Goal: Task Accomplishment & Management: Manage account settings

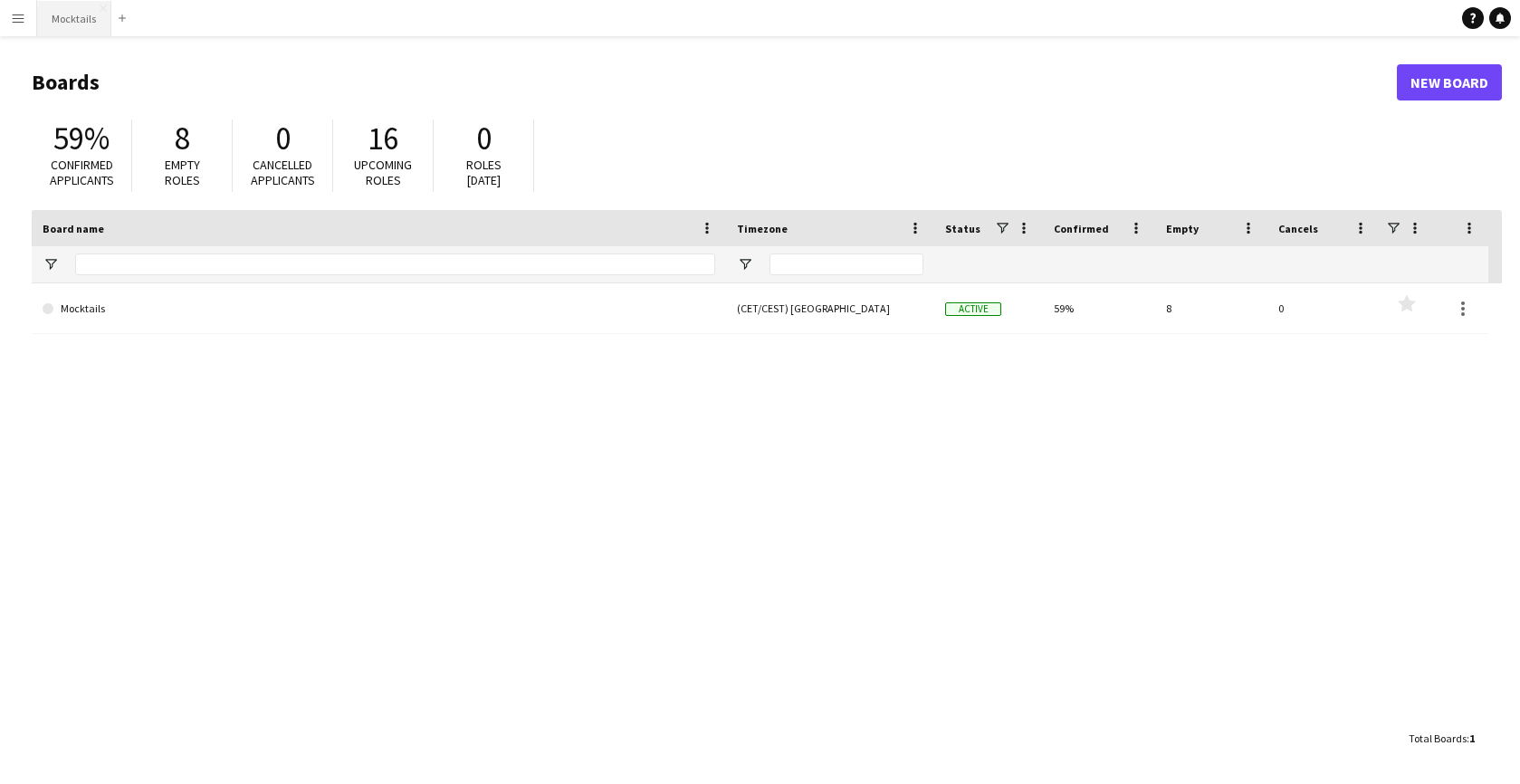
click at [72, 27] on button "Mocktails Close" at bounding box center [74, 18] width 74 height 35
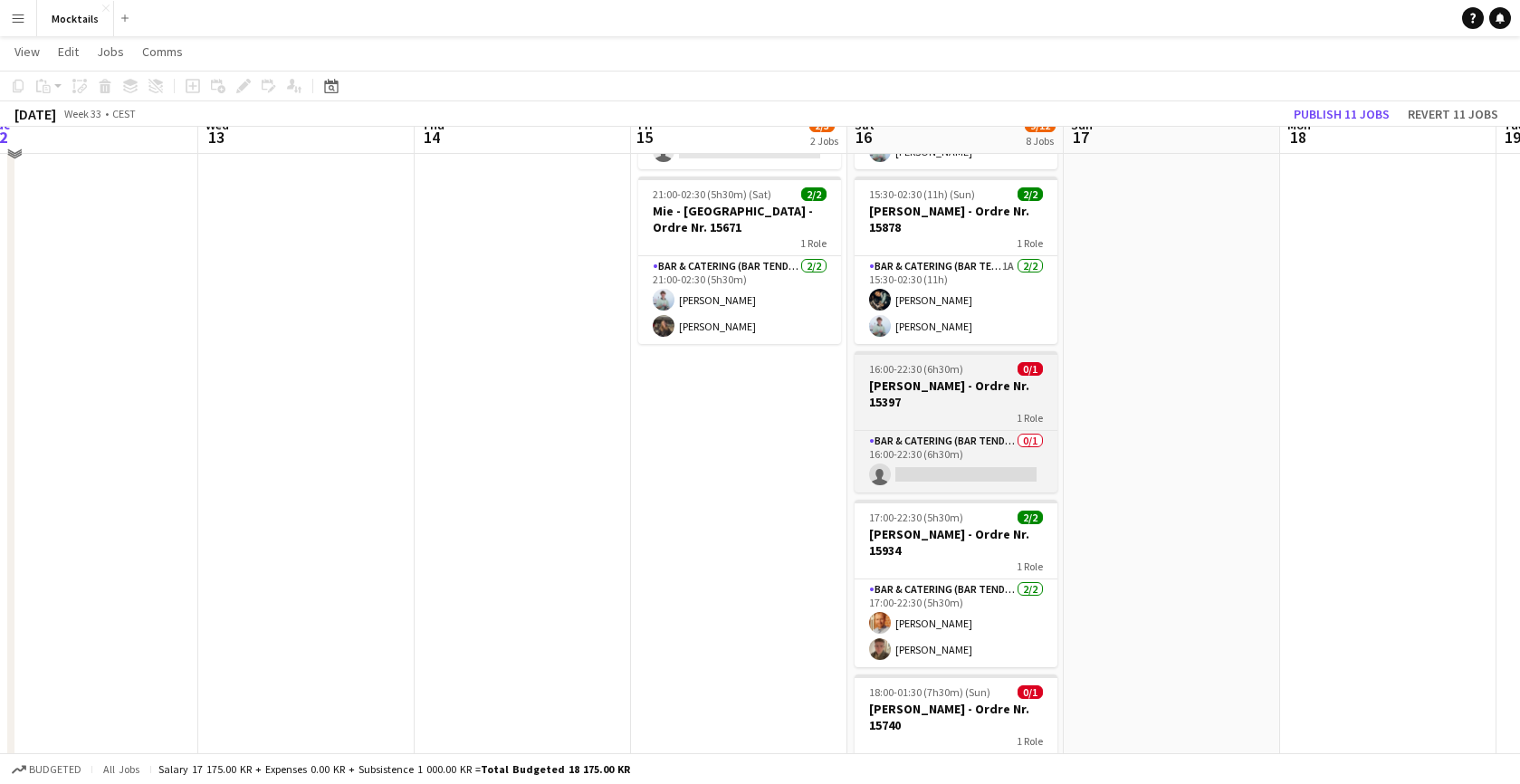
scroll to position [184, 0]
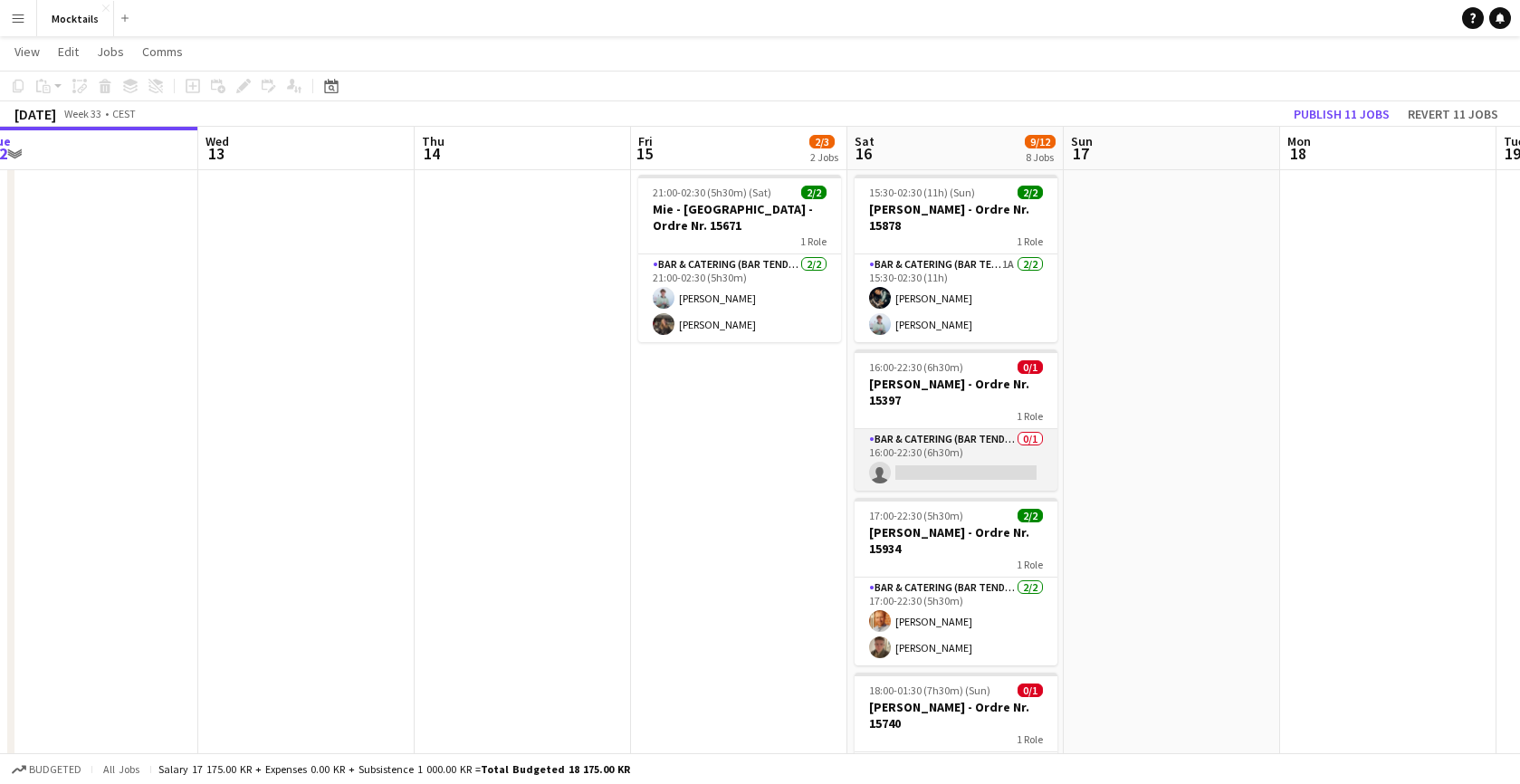
click at [947, 452] on app-card-role "Bar & Catering (Bar Tender) 0/1 16:00-22:30 (6h30m) single-neutral-actions" at bounding box center [956, 460] width 203 height 62
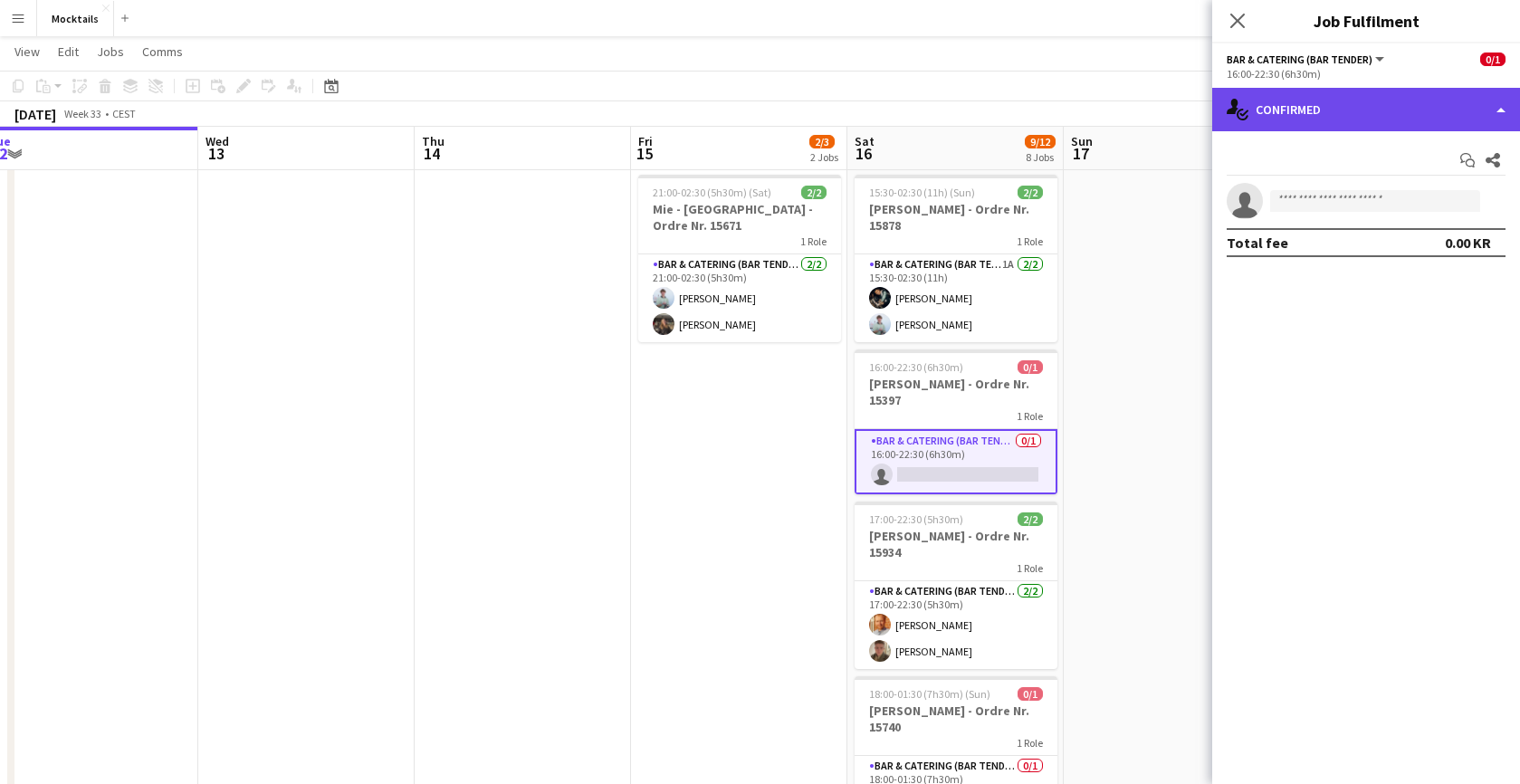
click at [1322, 90] on div "single-neutral-actions-check-2 Confirmed" at bounding box center [1365, 109] width 308 height 43
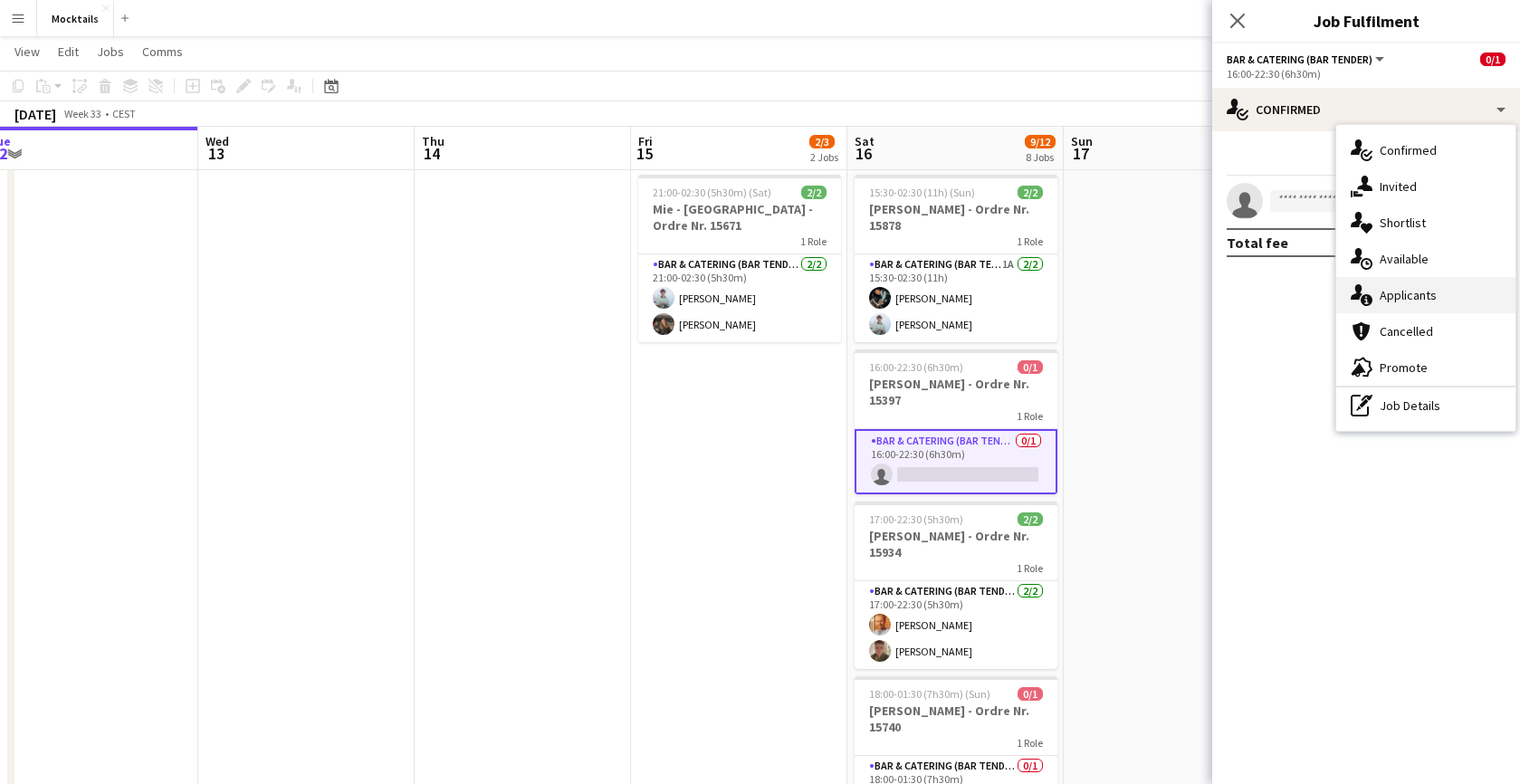
click at [1388, 296] on div "single-neutral-actions-information Applicants" at bounding box center [1426, 295] width 179 height 36
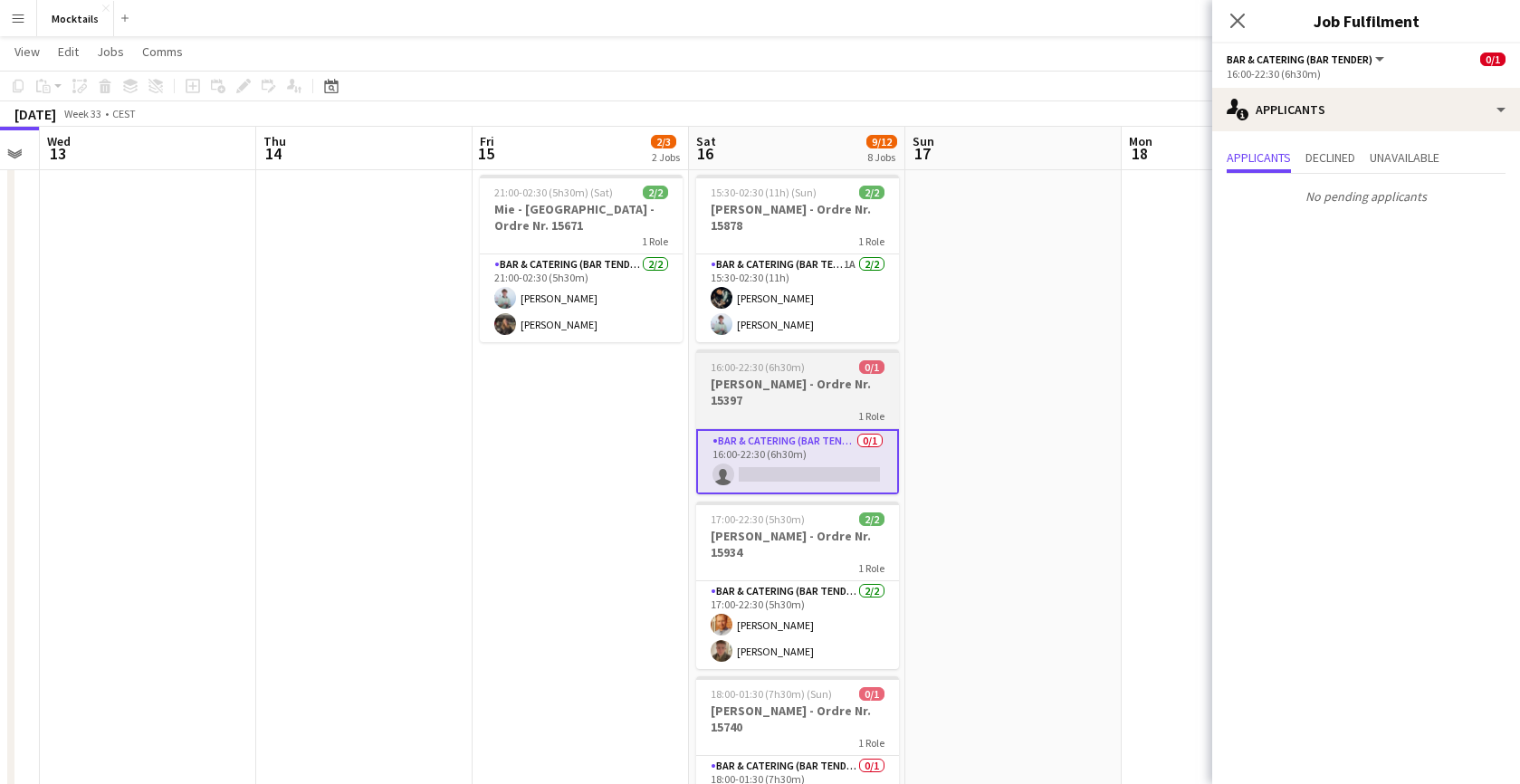
scroll to position [0, 843]
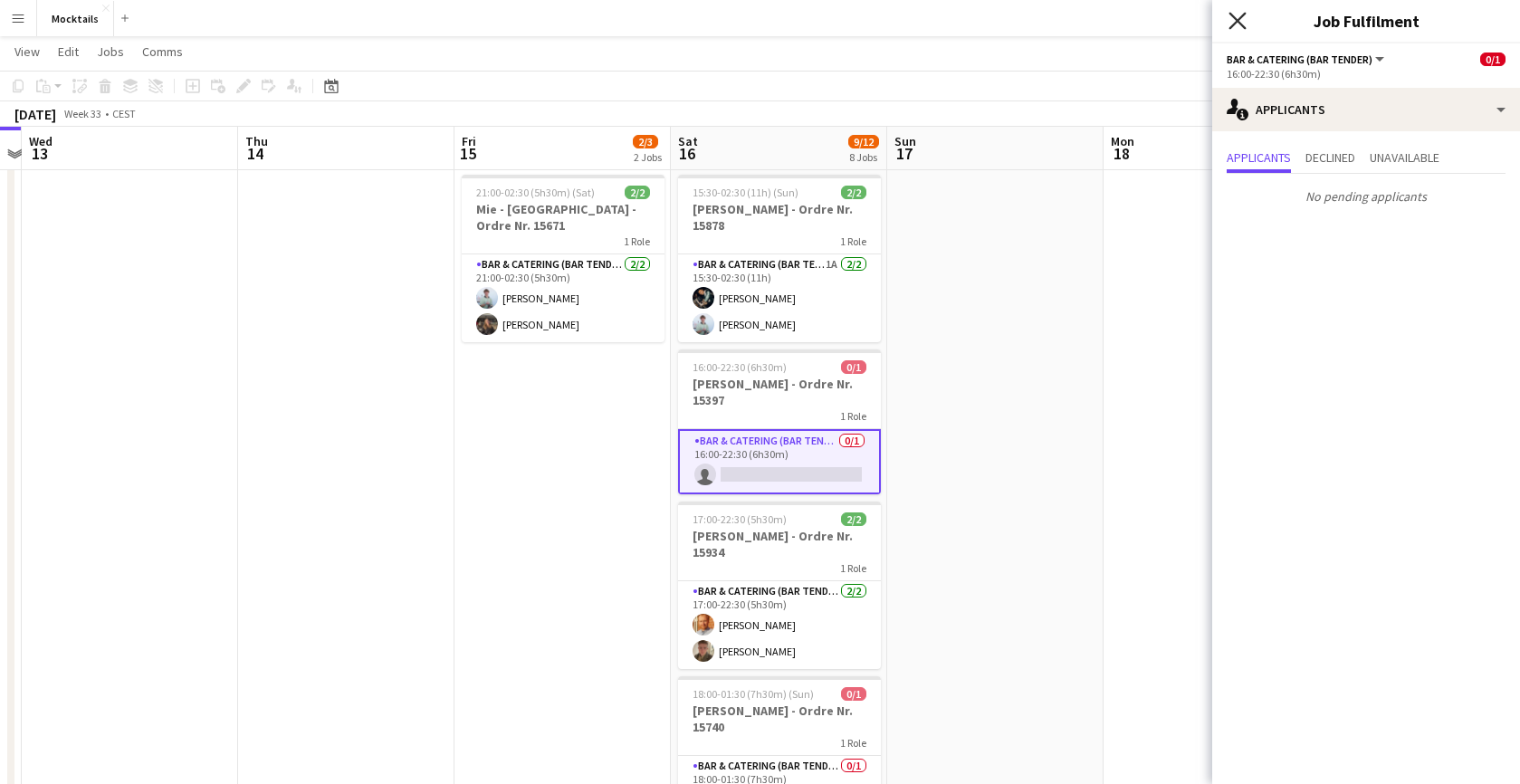
click at [1231, 22] on icon "Close pop-in" at bounding box center [1237, 20] width 18 height 18
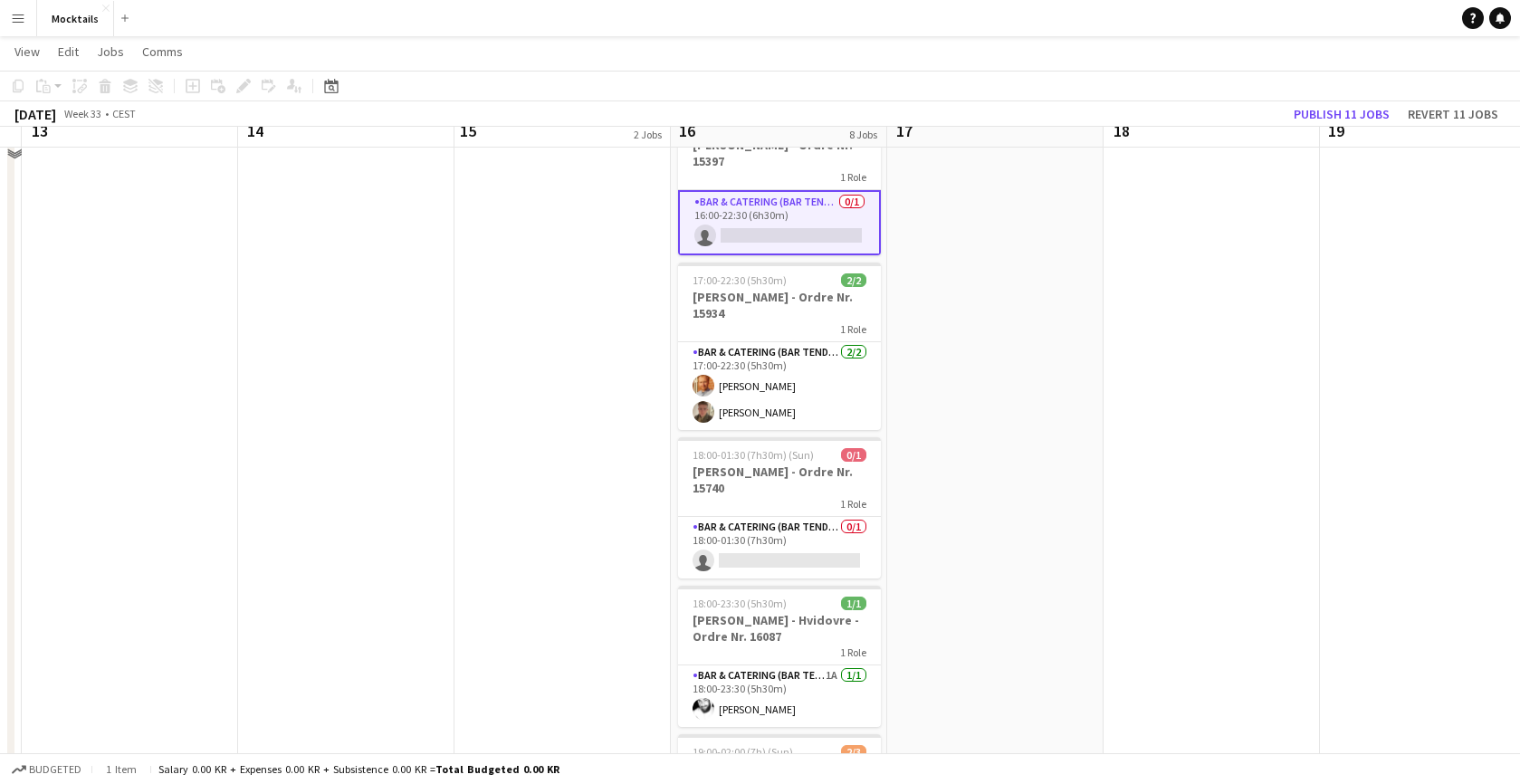
scroll to position [427, 0]
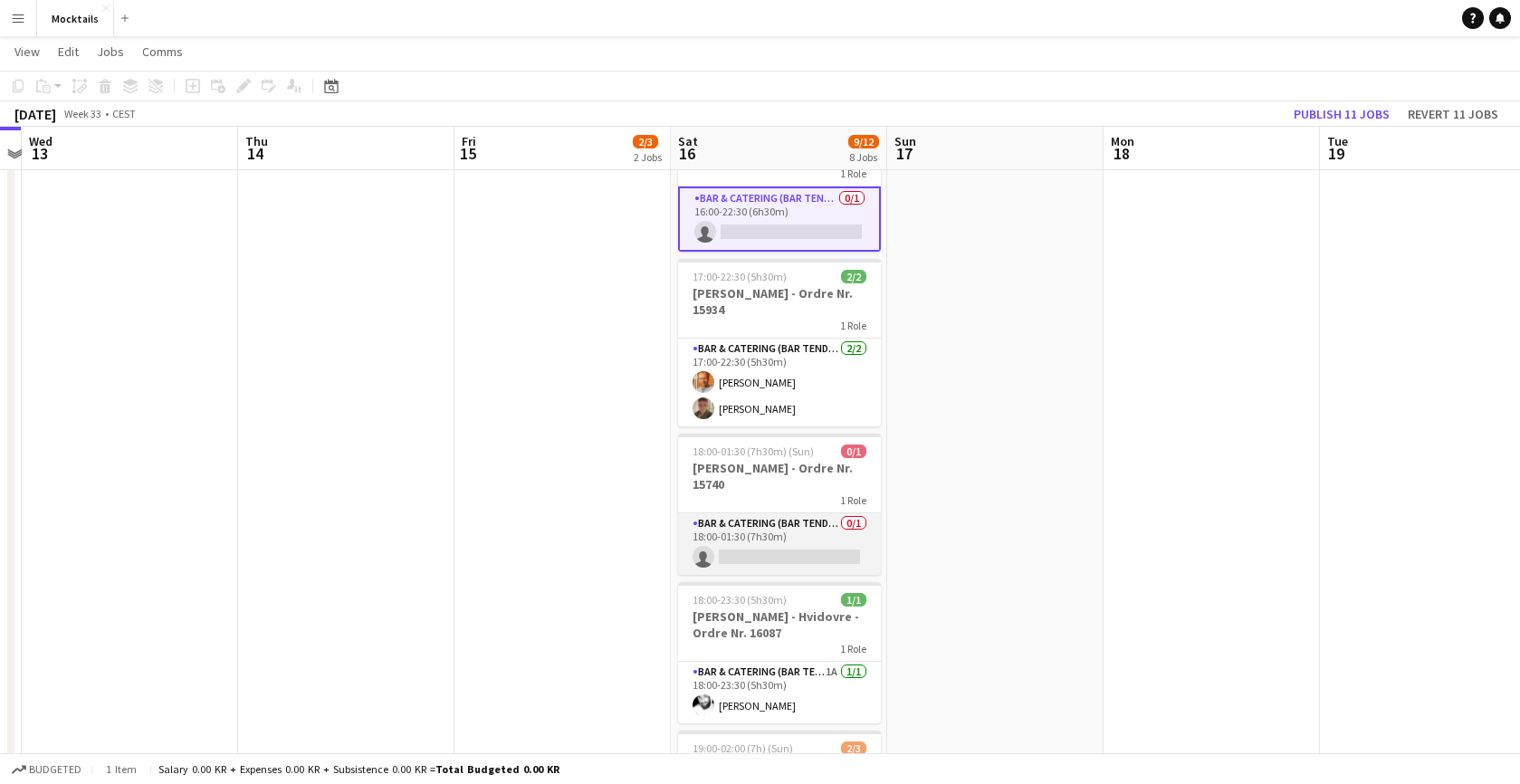
click at [778, 525] on app-card-role "Bar & Catering (Bar Tender) 0/1 18:00-01:30 (7h30m) single-neutral-actions" at bounding box center [779, 544] width 203 height 62
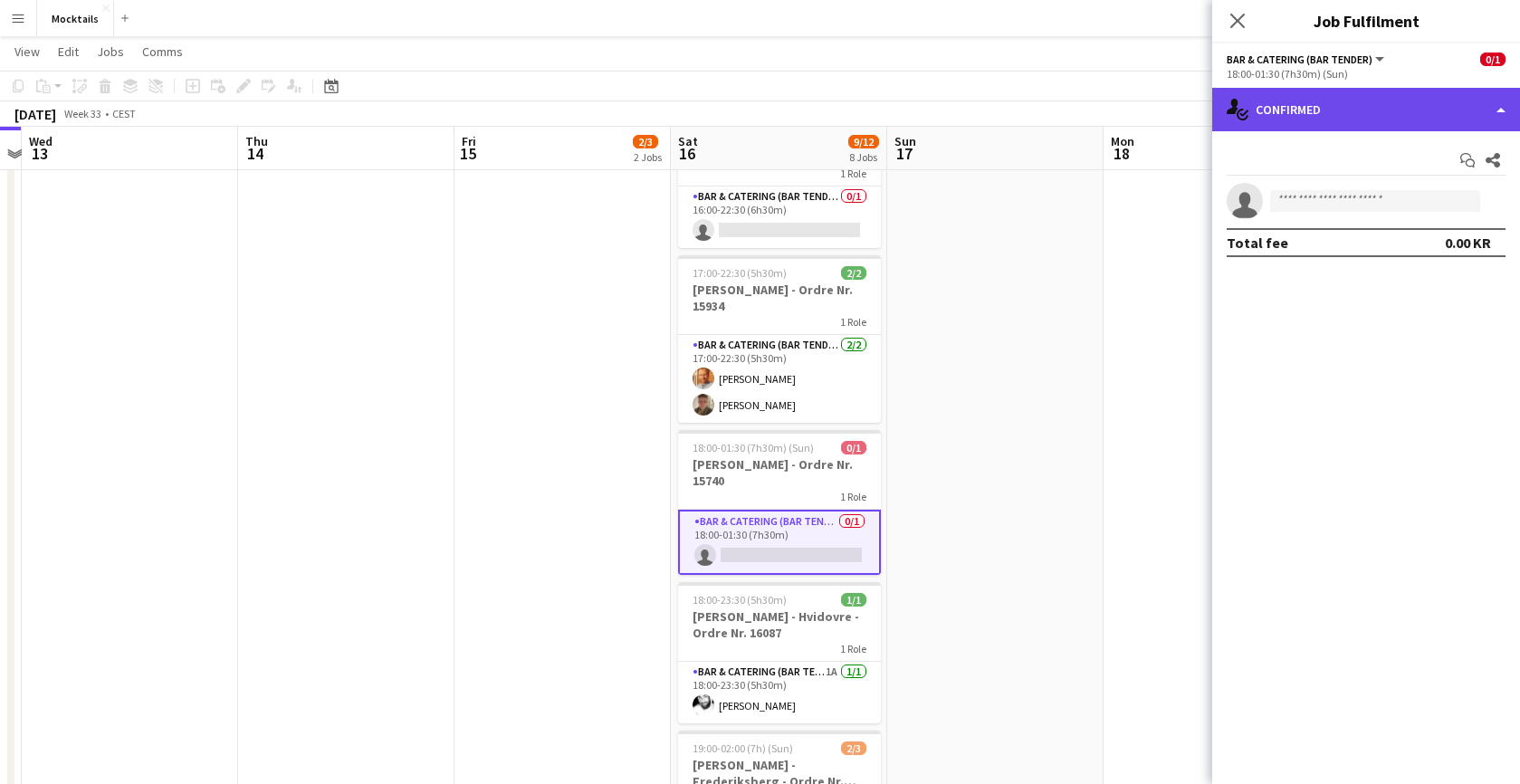
click at [1324, 108] on div "single-neutral-actions-check-2 Confirmed" at bounding box center [1365, 109] width 308 height 43
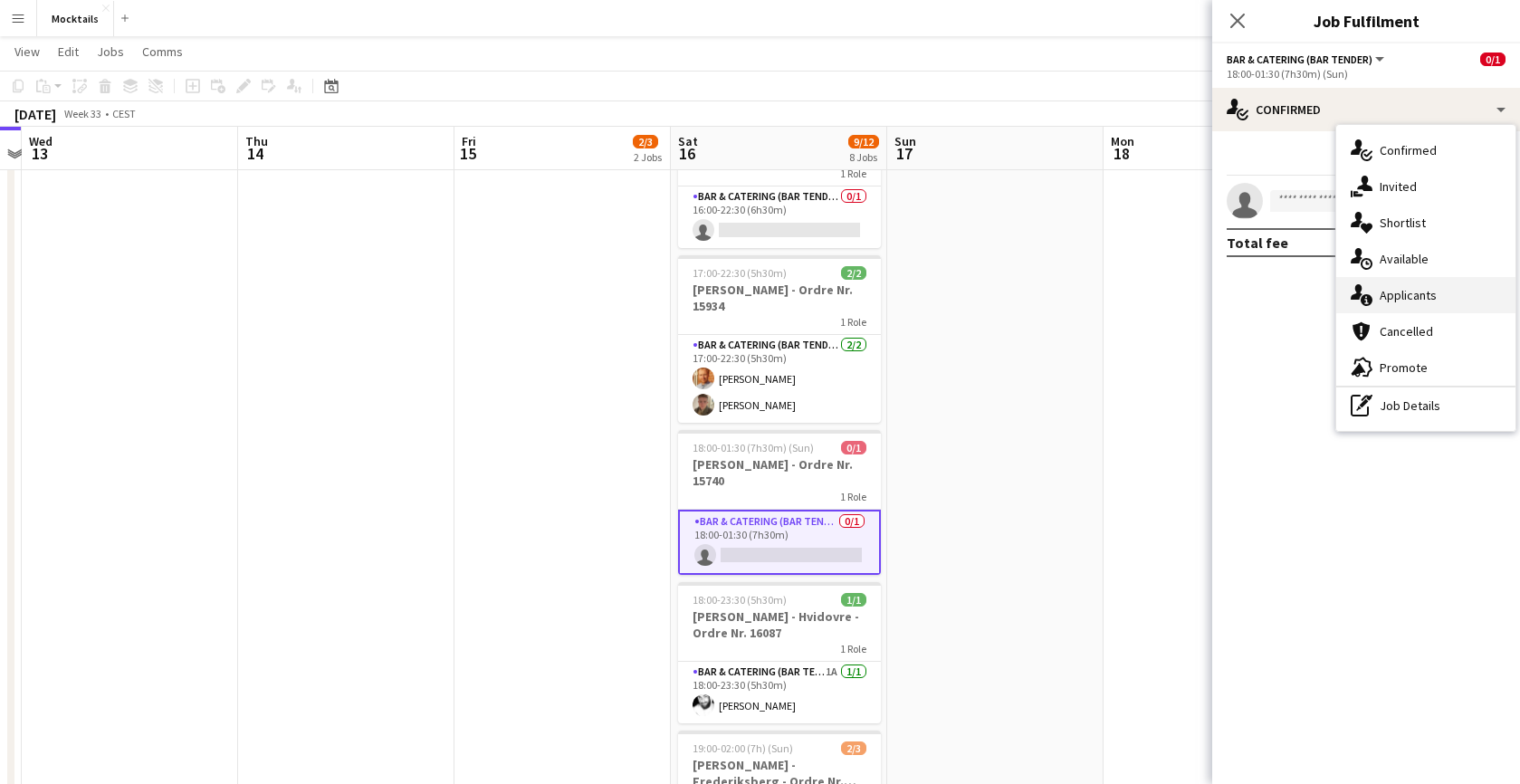
click at [1373, 305] on div "single-neutral-actions-information Applicants" at bounding box center [1426, 295] width 179 height 36
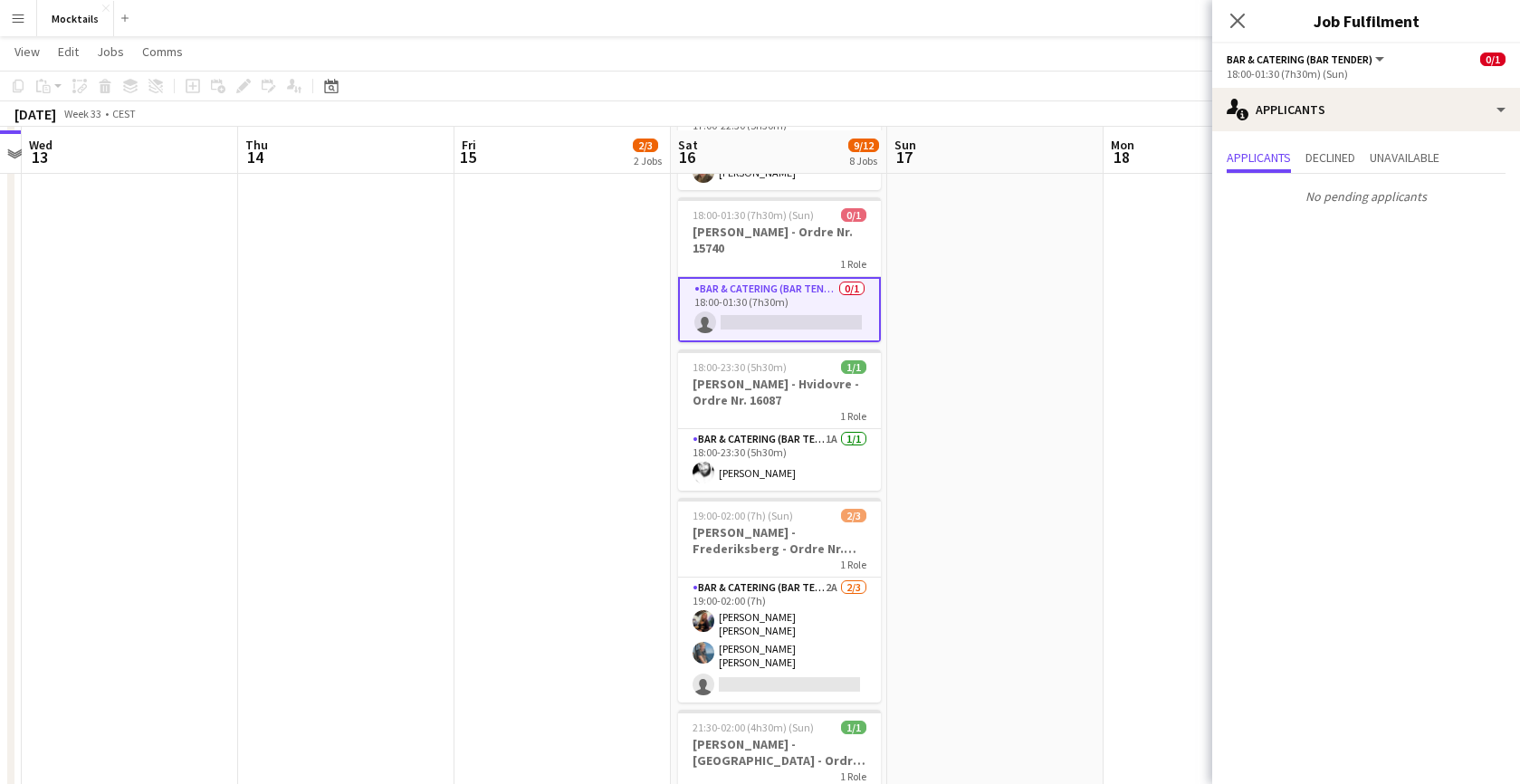
scroll to position [662, 0]
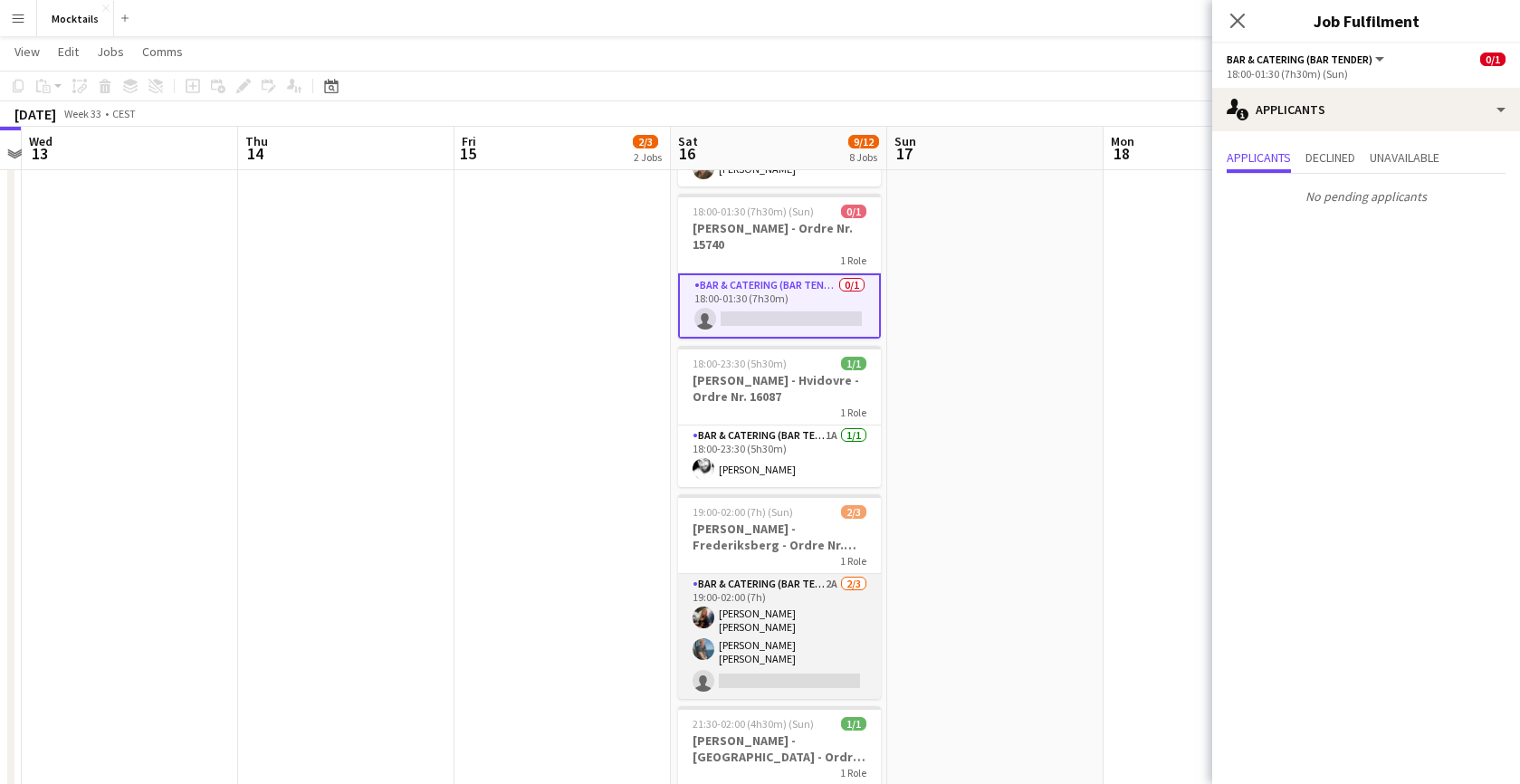
click at [791, 623] on app-card-role "Bar & Catering (Bar Tender) 2A [DATE] 19:00-02:00 (7h) [PERSON_NAME] [PERSON_NA…" at bounding box center [779, 635] width 203 height 125
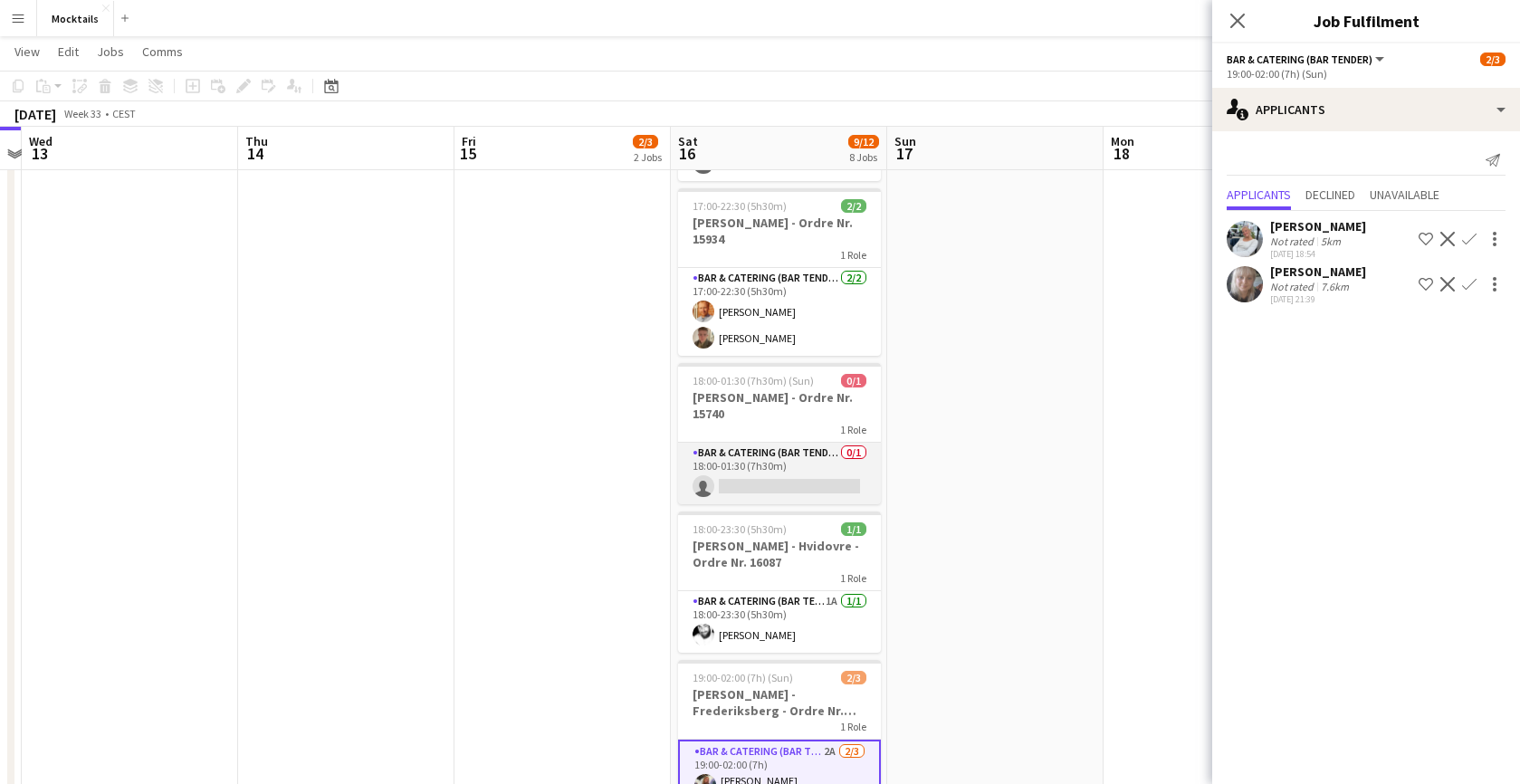
scroll to position [492, 0]
click at [793, 475] on app-card-role "Bar & Catering (Bar Tender) 0/1 18:00-01:30 (7h30m) single-neutral-actions" at bounding box center [779, 474] width 203 height 62
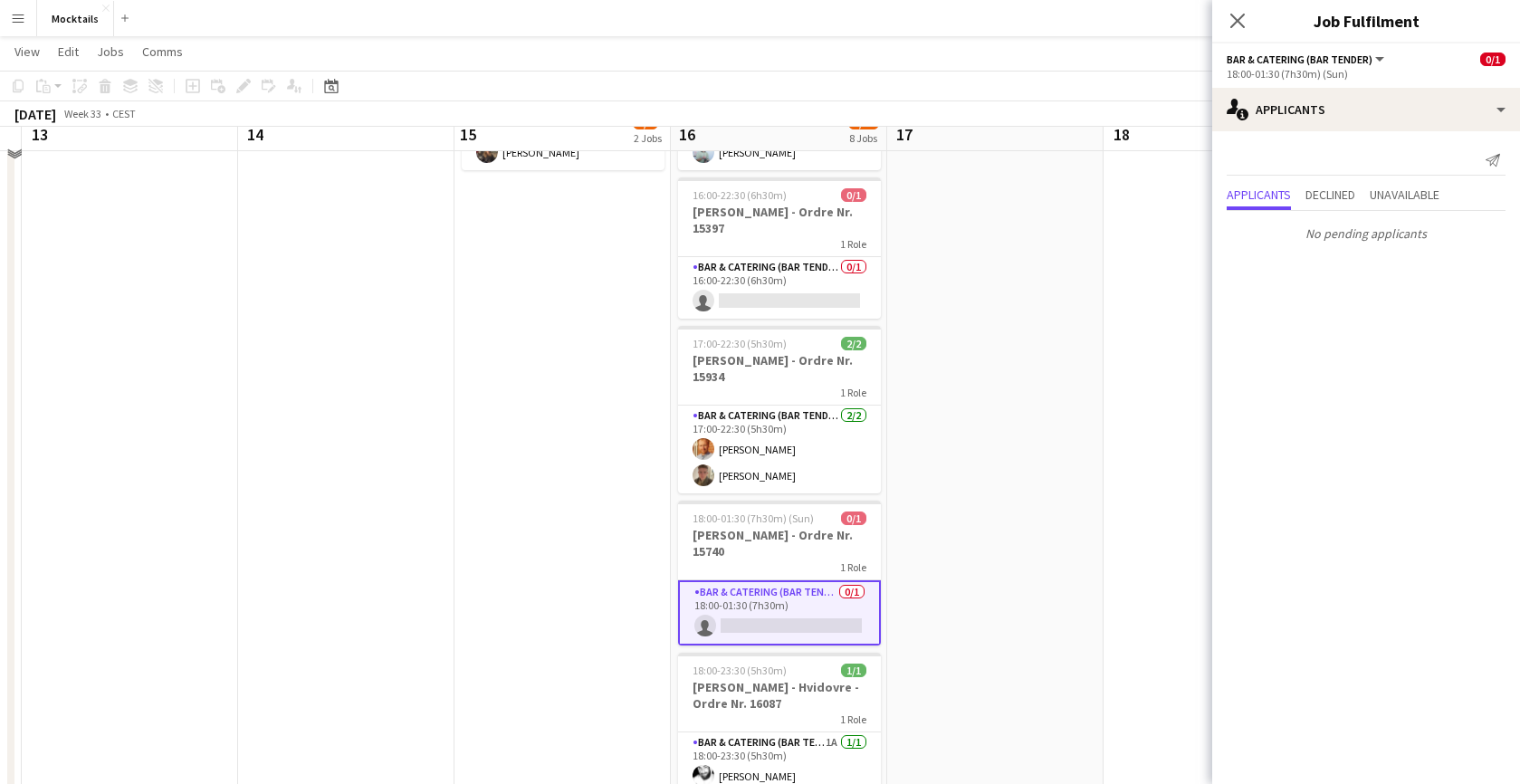
scroll to position [331, 0]
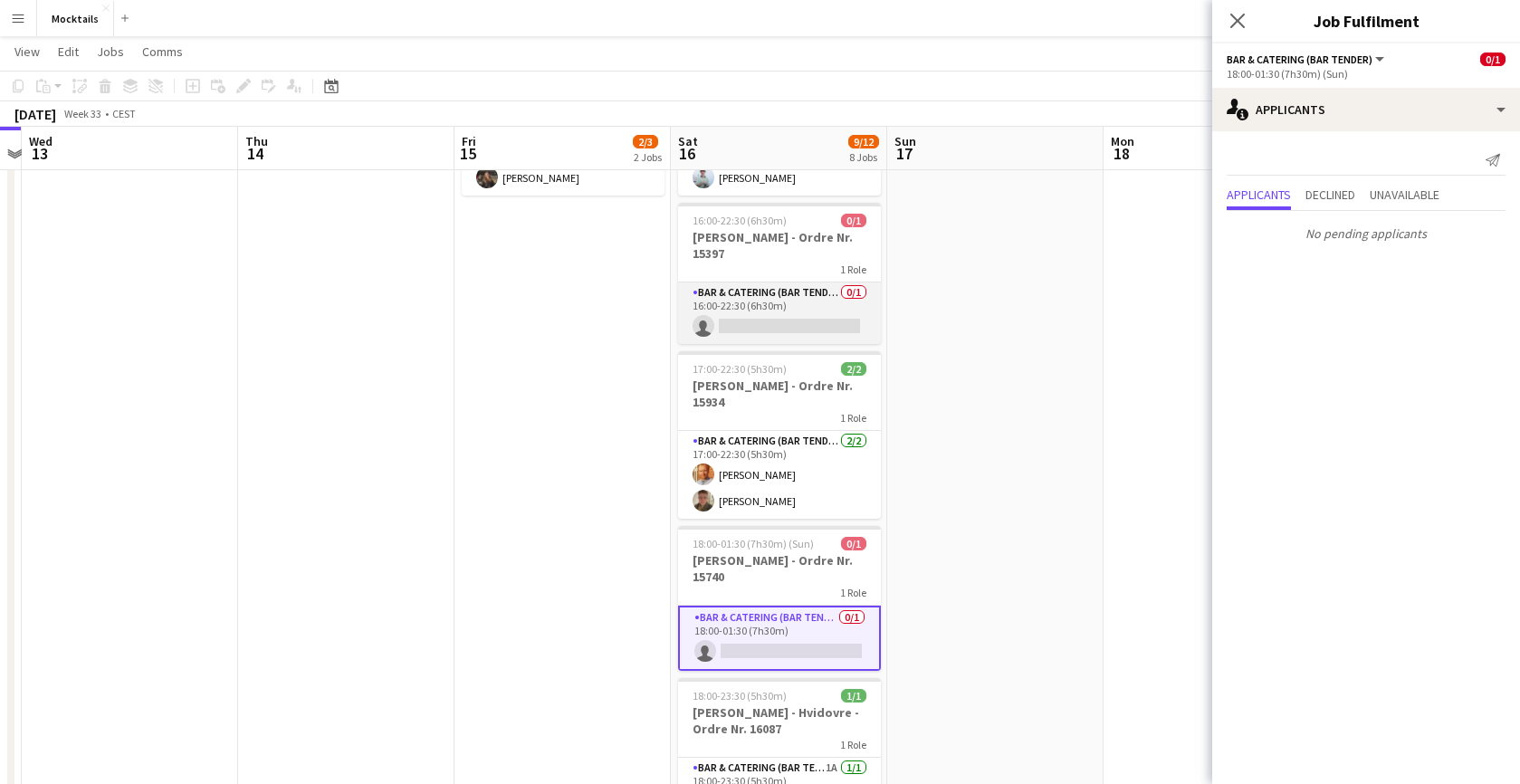
click at [818, 310] on app-card-role "Bar & Catering (Bar Tender) 0/1 16:00-22:30 (6h30m) single-neutral-actions" at bounding box center [779, 313] width 203 height 62
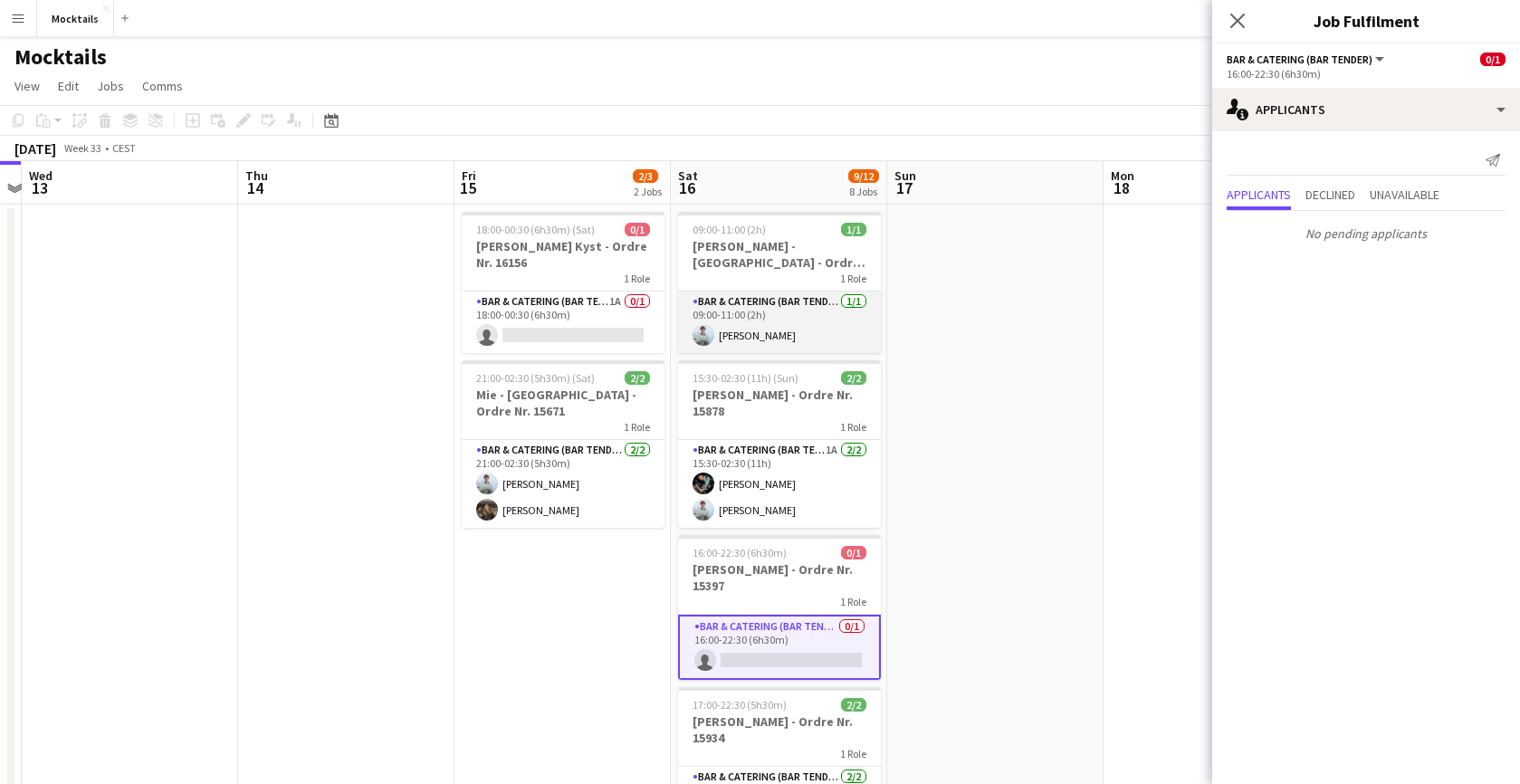
scroll to position [0, 0]
click at [565, 333] on app-card-role "Bar & Catering (Bar Tender) 1A 0/1 18:00-00:30 (6h30m) single-neutral-actions" at bounding box center [563, 322] width 203 height 62
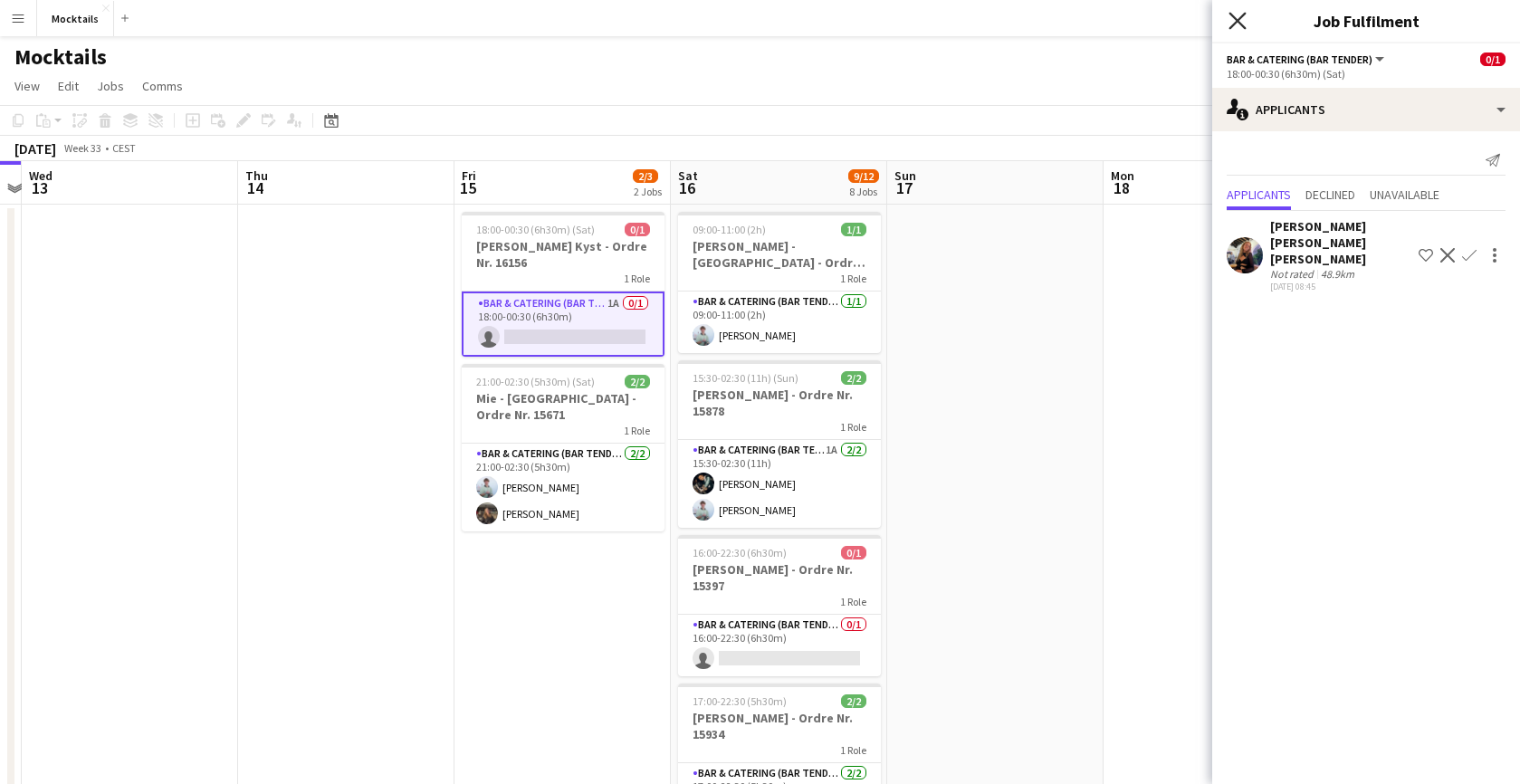
click at [1237, 19] on icon "Close pop-in" at bounding box center [1237, 20] width 18 height 18
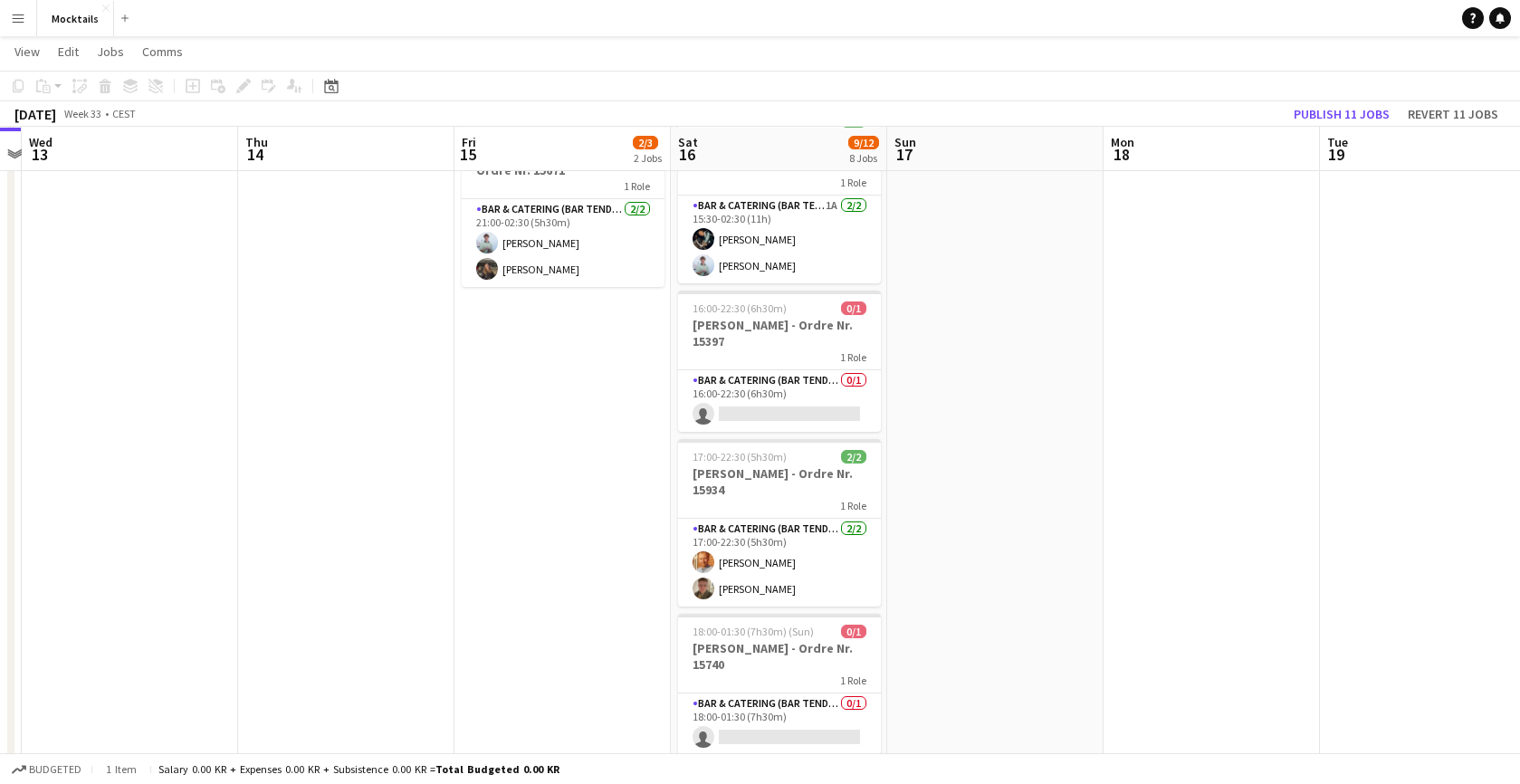
scroll to position [244, 0]
click at [827, 403] on app-card-role "Bar & Catering (Bar Tender) 0/1 16:00-22:30 (6h30m) single-neutral-actions" at bounding box center [779, 400] width 203 height 62
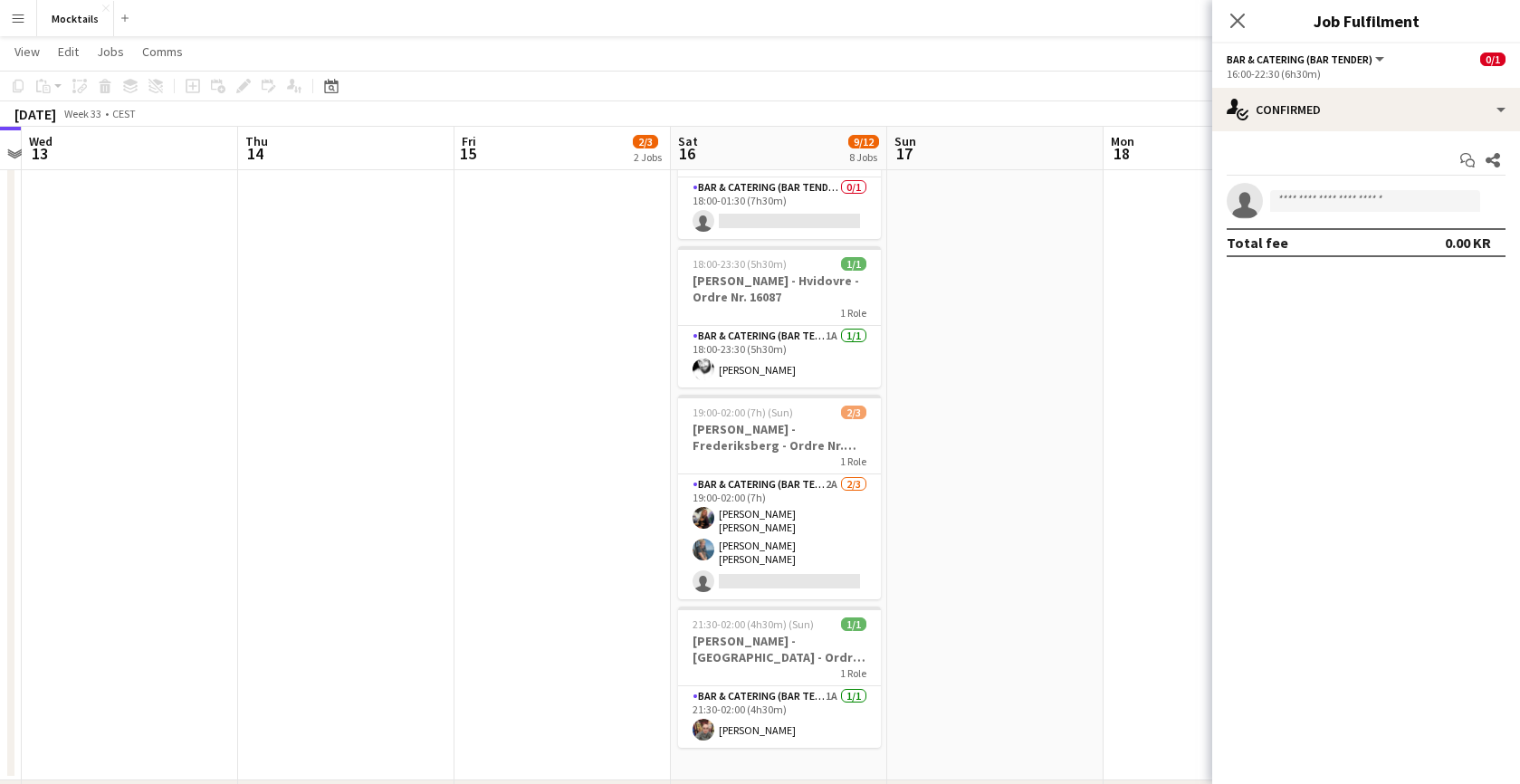
scroll to position [767, 0]
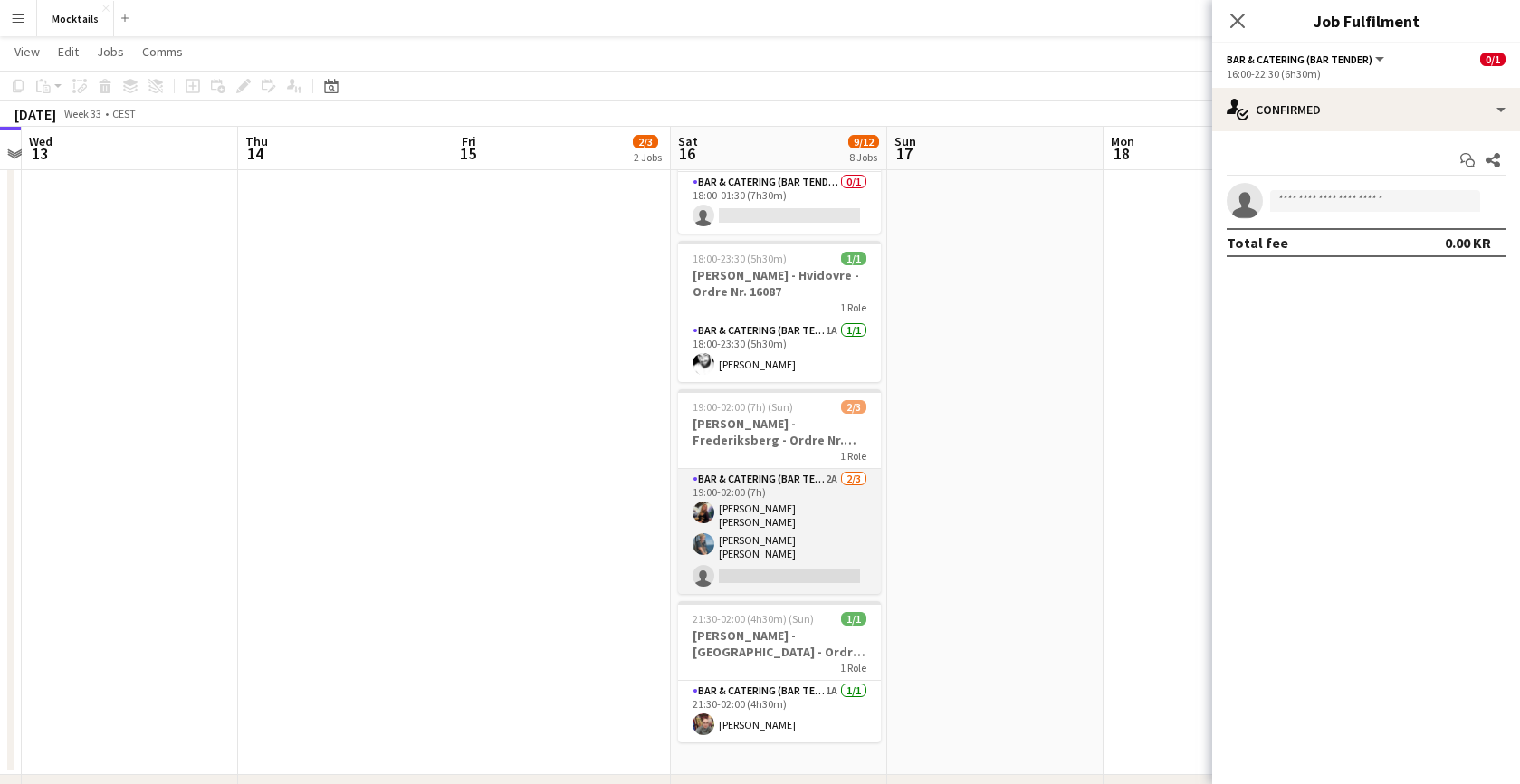
click at [797, 507] on app-card-role "Bar & Catering (Bar Tender) 2A [DATE] 19:00-02:00 (7h) [PERSON_NAME] [PERSON_NA…" at bounding box center [779, 531] width 203 height 125
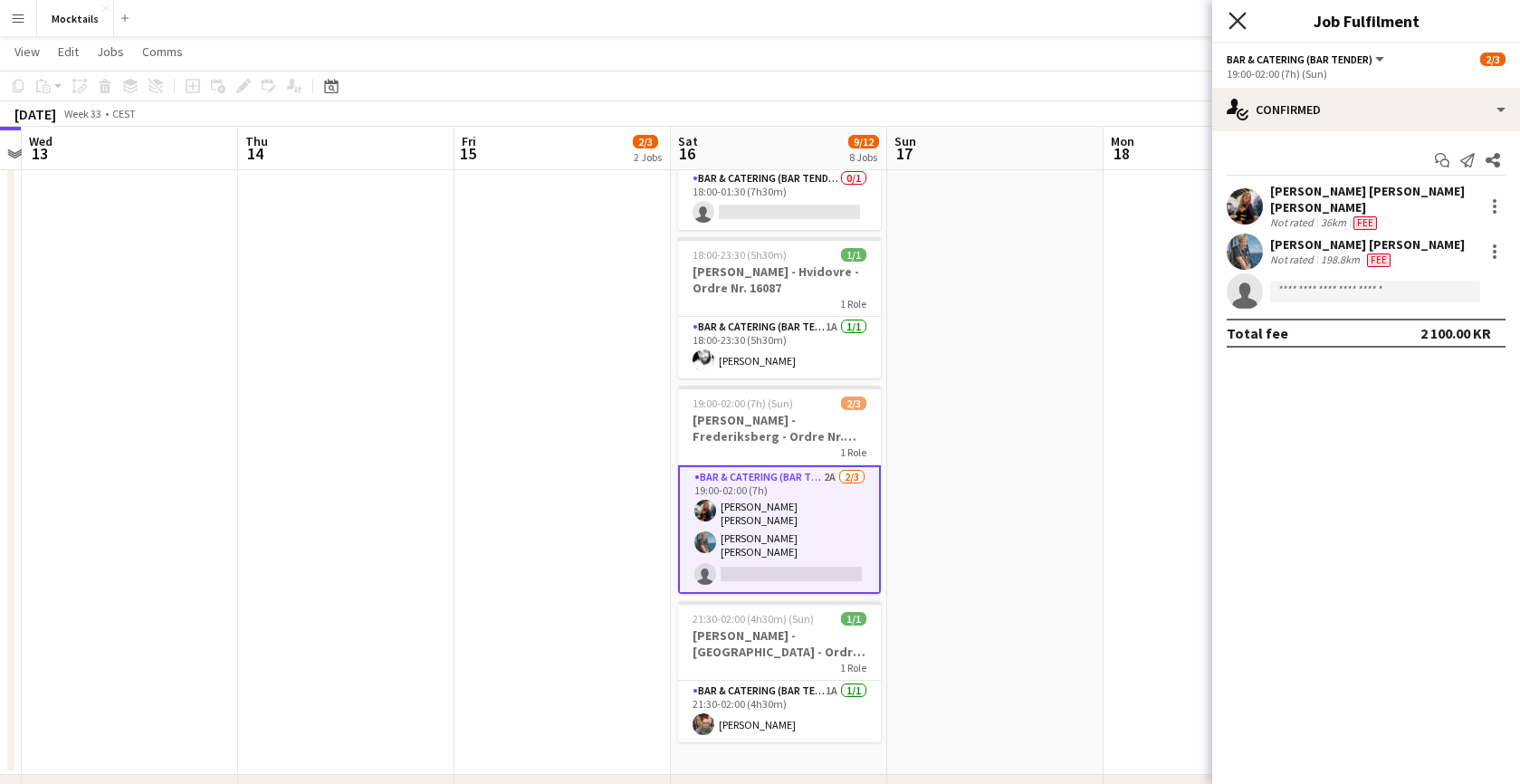
click at [1231, 13] on icon "Close pop-in" at bounding box center [1237, 20] width 18 height 18
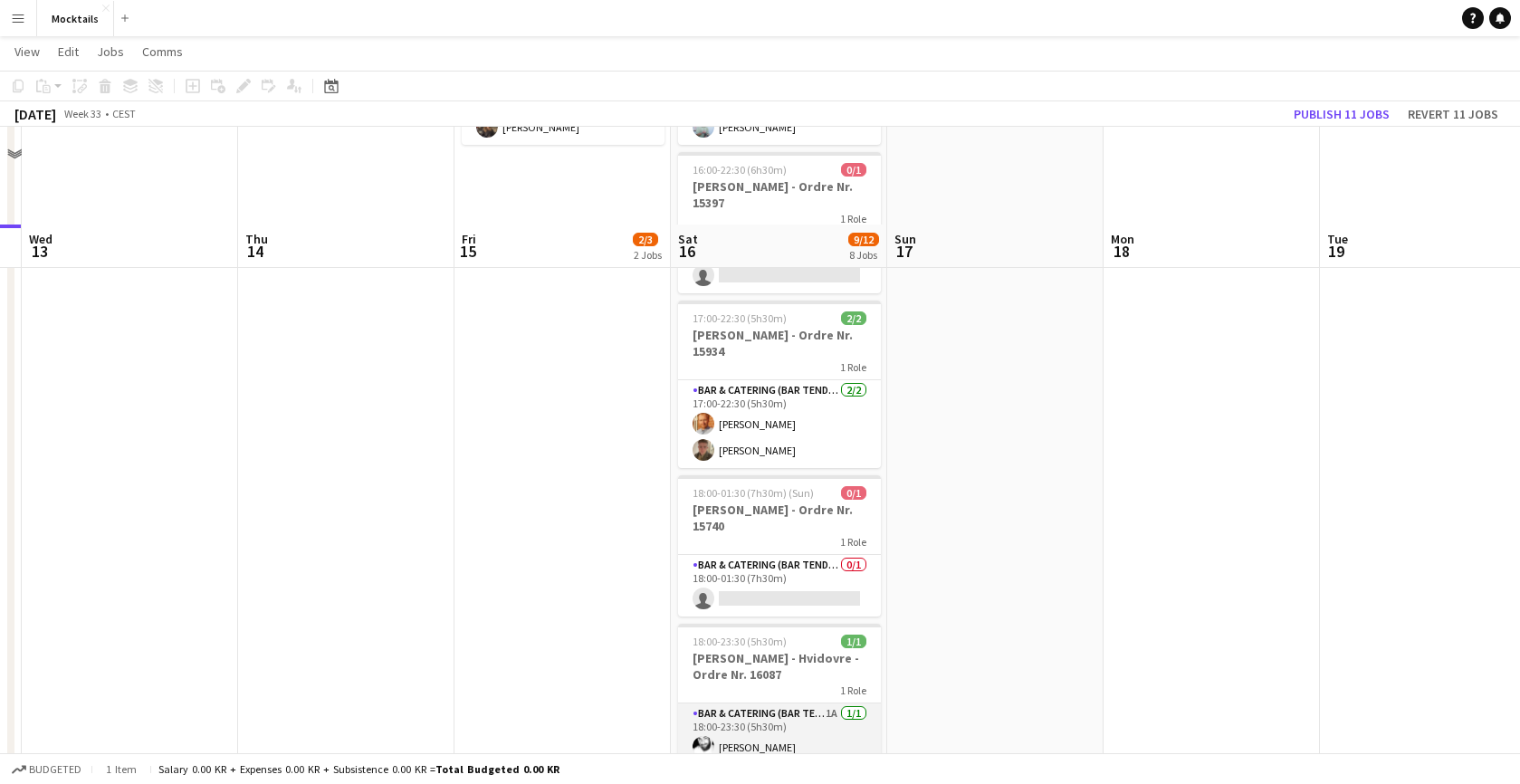
scroll to position [196, 0]
